Goal: Information Seeking & Learning: Learn about a topic

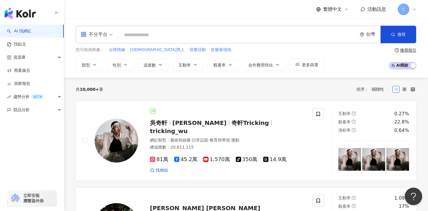
paste input "*******"
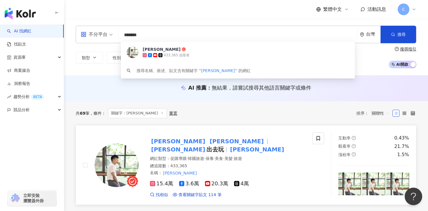
click at [209, 142] on mark "Alun" at bounding box center [237, 140] width 57 height 9
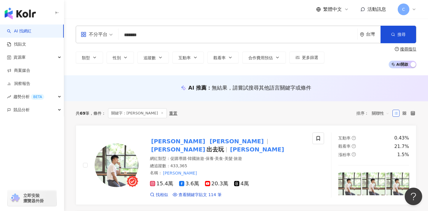
click at [157, 34] on input "*******" at bounding box center [238, 34] width 234 height 11
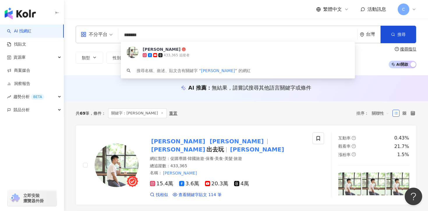
click at [157, 34] on input "*******" at bounding box center [238, 34] width 234 height 11
paste input "search"
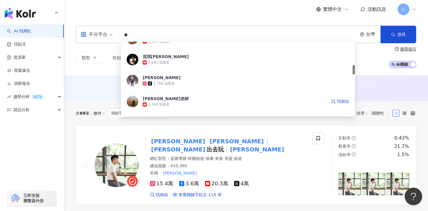
scroll to position [186, 0]
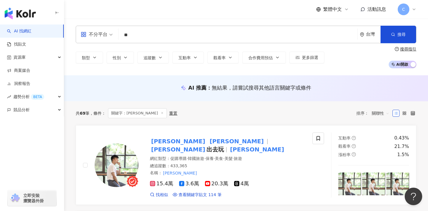
click at [153, 32] on input "**" at bounding box center [238, 34] width 234 height 11
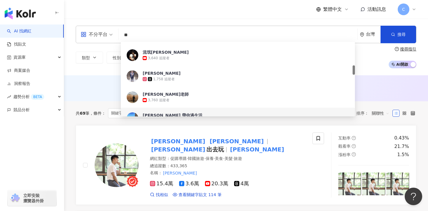
click at [153, 32] on input "**" at bounding box center [238, 34] width 234 height 11
paste input "*****"
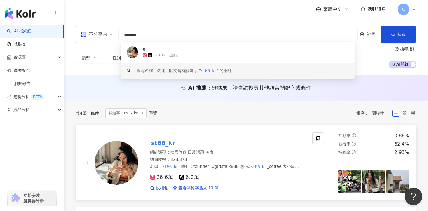
click at [165, 140] on mark "st66_kr" at bounding box center [163, 142] width 26 height 9
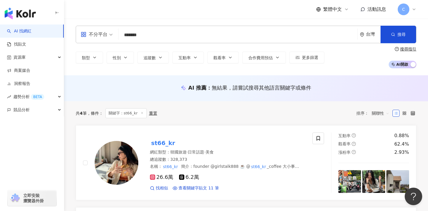
click at [130, 31] on input "*******" at bounding box center [238, 34] width 234 height 11
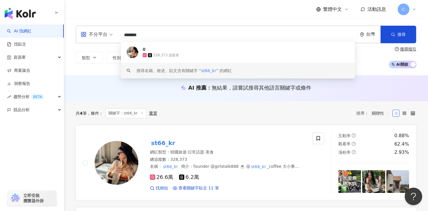
click at [130, 31] on input "*******" at bounding box center [238, 34] width 234 height 11
paste input "search"
type input "***"
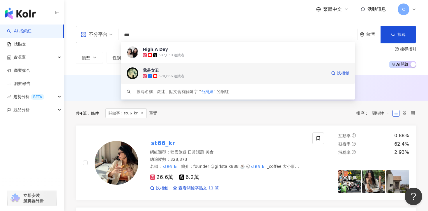
click at [182, 72] on span "我是女丑" at bounding box center [235, 70] width 184 height 6
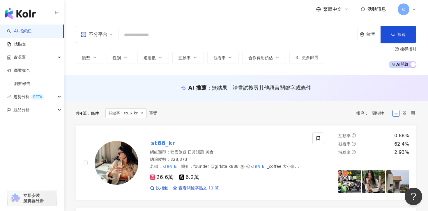
paste input "**********"
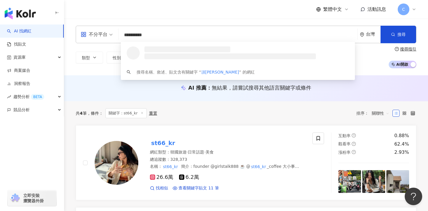
type input "**********"
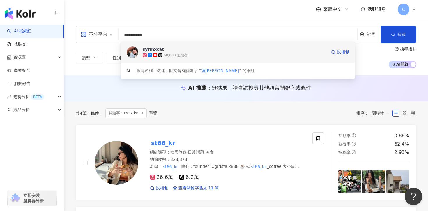
click at [190, 52] on div "68,633 追蹤者" at bounding box center [235, 55] width 184 height 6
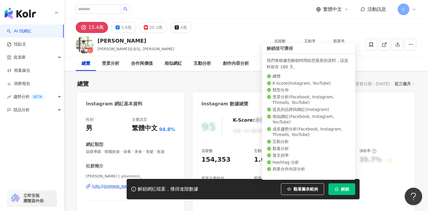
click at [345, 189] on span "解鎖" at bounding box center [345, 189] width 8 height 5
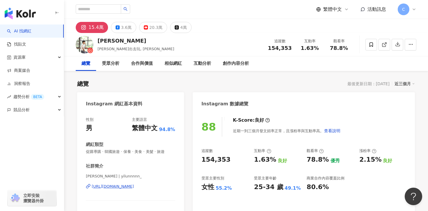
click at [286, 47] on span "154,353" at bounding box center [280, 48] width 24 height 6
drag, startPoint x: 270, startPoint y: 47, endPoint x: 294, endPoint y: 47, distance: 24.5
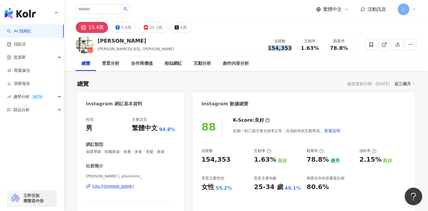
click at [294, 47] on div "追蹤數 154,353" at bounding box center [280, 44] width 31 height 13
copy span "154,353"
click at [134, 184] on div "https://www.instagram.com/yilunnnnn_/" at bounding box center [113, 186] width 42 height 5
click at [110, 62] on div "受眾分析" at bounding box center [110, 63] width 17 height 7
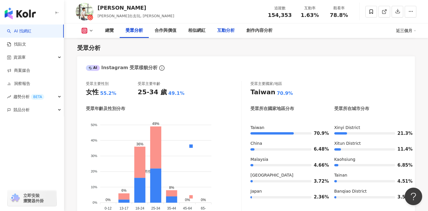
click at [221, 30] on div "互動分析" at bounding box center [225, 30] width 17 height 7
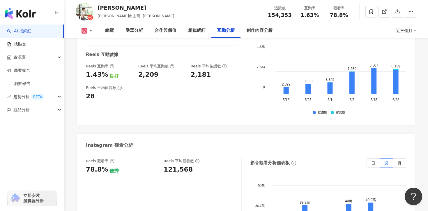
scroll to position [1252, 0]
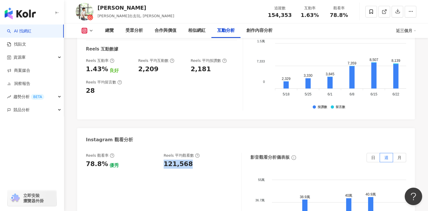
drag, startPoint x: 164, startPoint y: 131, endPoint x: 190, endPoint y: 131, distance: 25.7
click at [190, 159] on div "121,568" at bounding box center [200, 163] width 72 height 9
copy div "121,568"
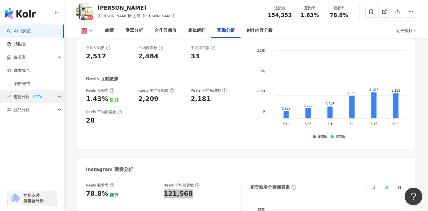
scroll to position [1220, 0]
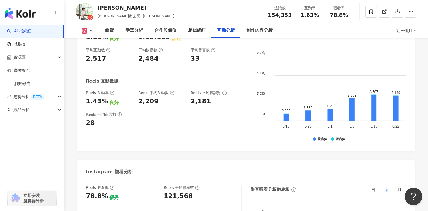
click at [89, 97] on div "1.43%" at bounding box center [97, 101] width 22 height 9
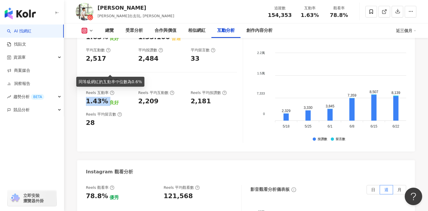
drag, startPoint x: 87, startPoint y: 68, endPoint x: 106, endPoint y: 68, distance: 19.5
click at [106, 97] on div "1.43% 良好" at bounding box center [109, 101] width 47 height 9
copy div "1.43%"
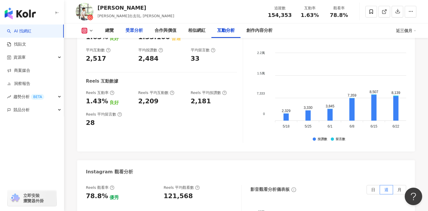
click at [138, 29] on div "受眾分析" at bounding box center [134, 30] width 17 height 7
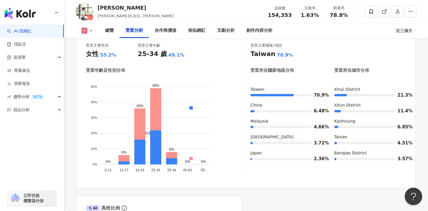
scroll to position [523, 0]
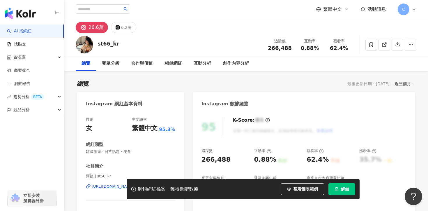
click at [347, 182] on div "解鎖網紅檔案，獲得進階數據 觀看圖表範例 解鎖" at bounding box center [243, 189] width 233 height 20
click at [346, 190] on span "解鎖" at bounding box center [345, 189] width 8 height 5
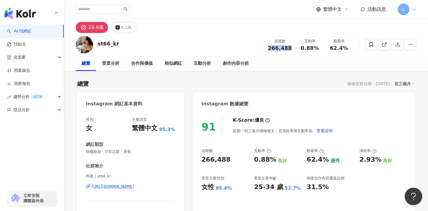
drag, startPoint x: 271, startPoint y: 48, endPoint x: 291, endPoint y: 48, distance: 20.1
click at [291, 48] on div "266,488" at bounding box center [280, 48] width 24 height 6
copy span "266,488"
click at [114, 61] on div "受眾分析" at bounding box center [110, 63] width 17 height 7
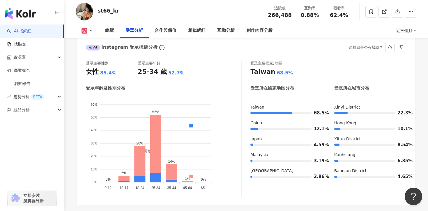
scroll to position [519, 0]
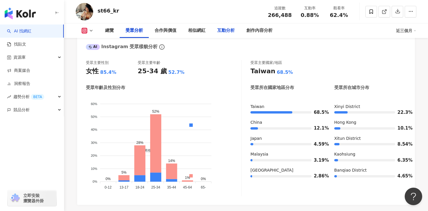
click at [228, 31] on div "互動分析" at bounding box center [225, 30] width 17 height 7
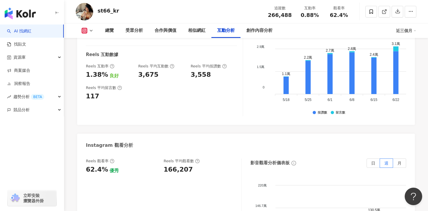
scroll to position [1243, 0]
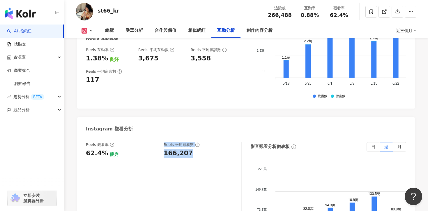
drag, startPoint x: 191, startPoint y: 142, endPoint x: 160, endPoint y: 141, distance: 30.3
click at [160, 142] on div "Reels 觀看率 62.4% 優秀 Reels 平均觀看數 166,207" at bounding box center [161, 150] width 150 height 16
drag, startPoint x: 164, startPoint y: 139, endPoint x: 191, endPoint y: 139, distance: 27.1
click at [191, 149] on div "166,207" at bounding box center [200, 153] width 72 height 9
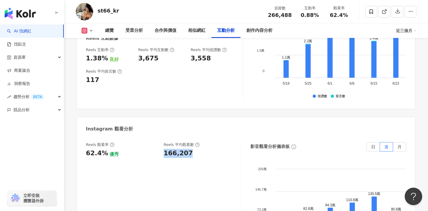
copy div "166,207"
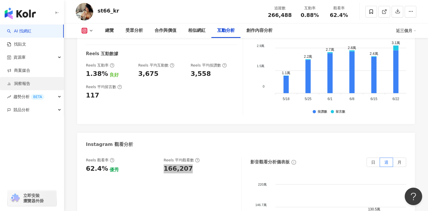
scroll to position [1207, 0]
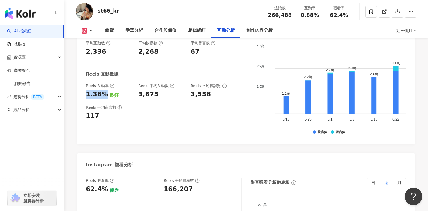
drag, startPoint x: 103, startPoint y: 80, endPoint x: 86, endPoint y: 80, distance: 17.2
click at [86, 90] on div "1.38%" at bounding box center [97, 94] width 22 height 9
copy div "1.38%"
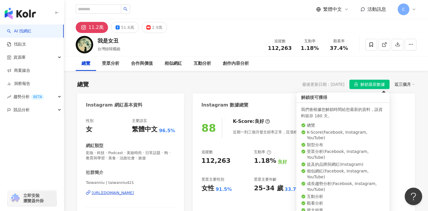
click at [355, 82] on icon "lock" at bounding box center [356, 84] width 4 height 4
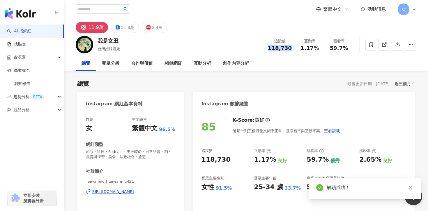
drag, startPoint x: 269, startPoint y: 47, endPoint x: 294, endPoint y: 49, distance: 24.3
click at [294, 49] on div "追蹤數 118,730" at bounding box center [280, 44] width 31 height 13
copy span "118,730"
click at [134, 192] on div "[URL][DOMAIN_NAME]" at bounding box center [113, 191] width 42 height 5
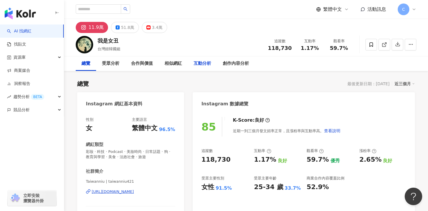
click at [198, 59] on div "互動分析" at bounding box center [202, 63] width 29 height 15
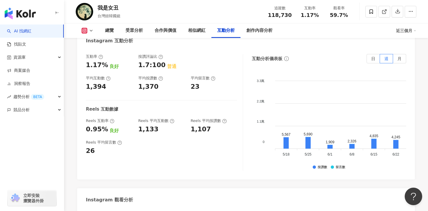
scroll to position [1192, 0]
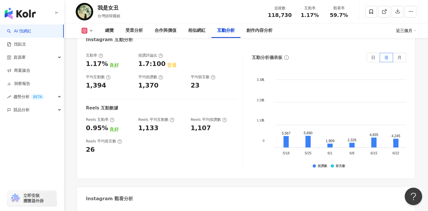
drag, startPoint x: 164, startPoint y: 189, endPoint x: 190, endPoint y: 189, distance: 25.4
copy div "70,835"
drag, startPoint x: 104, startPoint y: 95, endPoint x: 85, endPoint y: 96, distance: 18.7
click at [85, 96] on div "互動率 1.17% 良好 按讚評論比 1.7:100 普通 平均互動數 1,394 平均按讚數 1,370 平均留言數 23 Reels 互動數據 Reels…" at bounding box center [246, 112] width 338 height 131
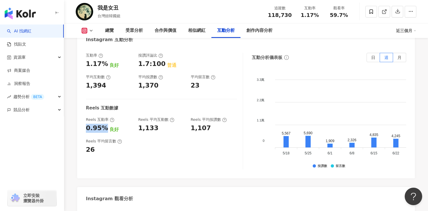
copy div "0.95%"
click at [134, 32] on div "受眾分析" at bounding box center [134, 30] width 17 height 7
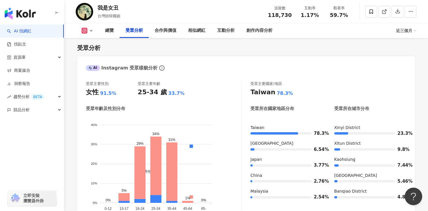
scroll to position [527, 0]
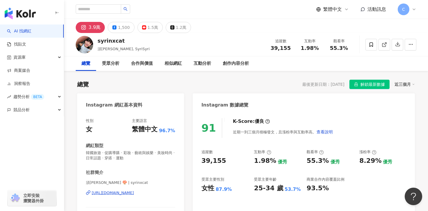
scroll to position [45, 0]
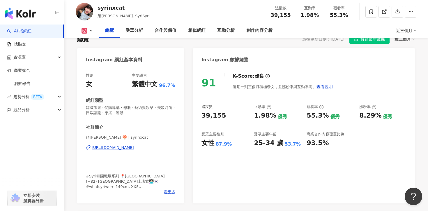
click at [134, 147] on div "[URL][DOMAIN_NAME]" at bounding box center [113, 147] width 42 height 5
drag, startPoint x: 271, startPoint y: 15, endPoint x: 292, endPoint y: 15, distance: 21.6
click at [292, 15] on div "追蹤數 39,155" at bounding box center [280, 11] width 29 height 13
copy span "39,155"
click at [217, 33] on div "互動分析" at bounding box center [225, 30] width 17 height 7
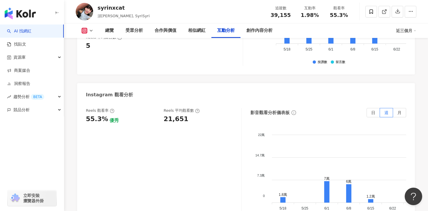
scroll to position [1314, 0]
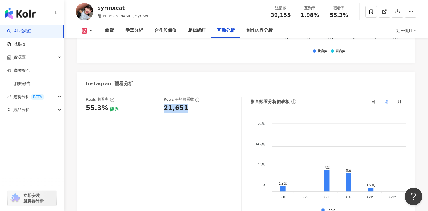
drag, startPoint x: 187, startPoint y: 88, endPoint x: 164, endPoint y: 88, distance: 23.0
click at [164, 103] on div "21,651" at bounding box center [200, 107] width 72 height 9
copy div "21,651"
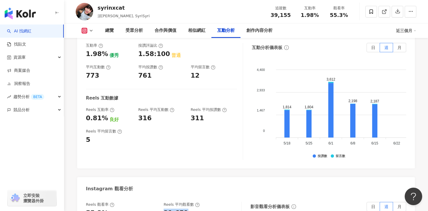
scroll to position [1206, 0]
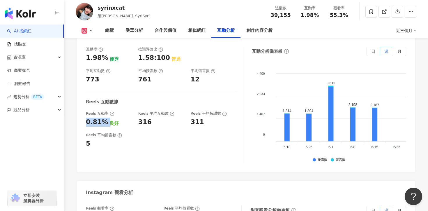
drag, startPoint x: 105, startPoint y: 102, endPoint x: 81, endPoint y: 102, distance: 23.9
click at [81, 102] on div "互動率 1.98% 優秀 按讚評論比 1.58:100 普通 平均互動數 773 平均按讚數 761 平均留言數 12 Reels 互動數據 Reels 互動…" at bounding box center [246, 106] width 338 height 131
copy div "0.81%"
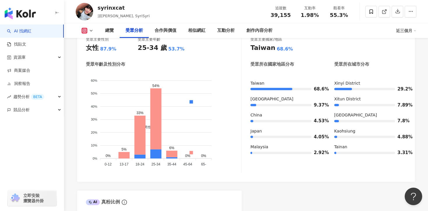
scroll to position [536, 0]
